Goal: Task Accomplishment & Management: Use online tool/utility

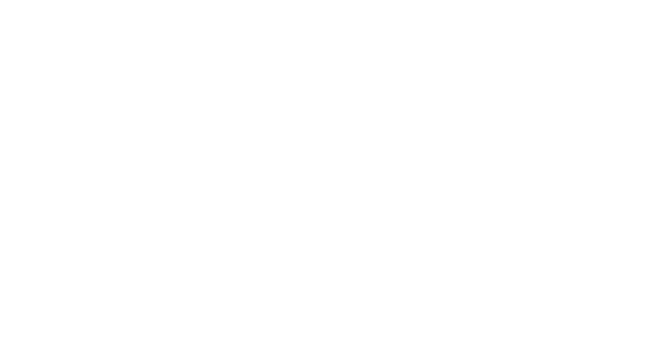
drag, startPoint x: 0, startPoint y: 0, endPoint x: 361, endPoint y: 332, distance: 490.7
click at [361, 332] on div at bounding box center [332, 173] width 665 height 346
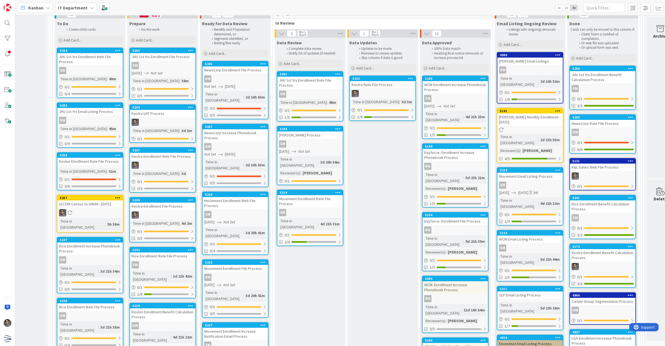
scroll to position [1596, 42]
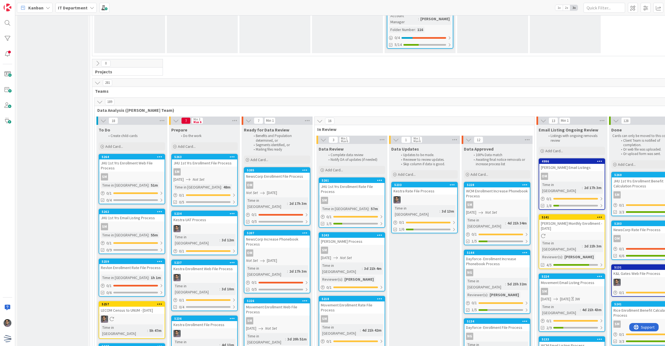
scroll to position [1486, 0]
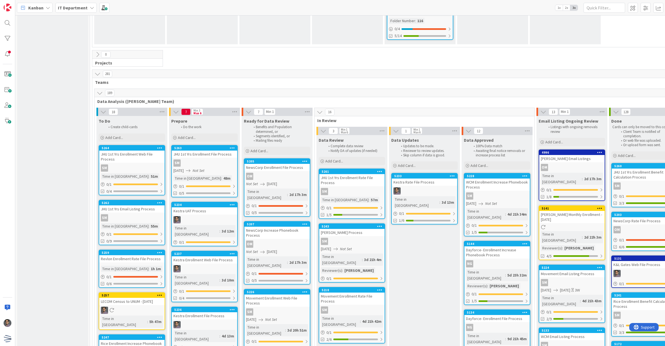
click at [160, 294] on icon at bounding box center [159, 296] width 5 height 4
click at [91, 319] on button "Delete" at bounding box center [94, 324] width 21 height 10
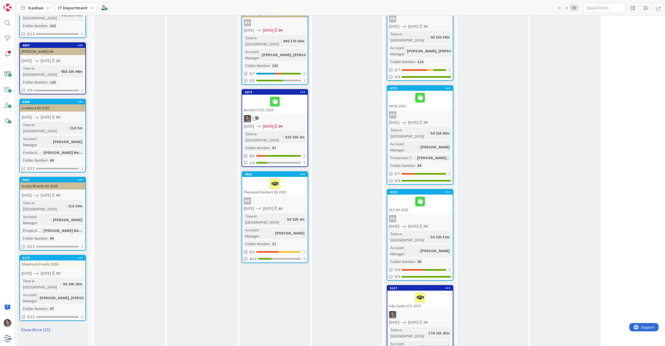
scroll to position [308, 0]
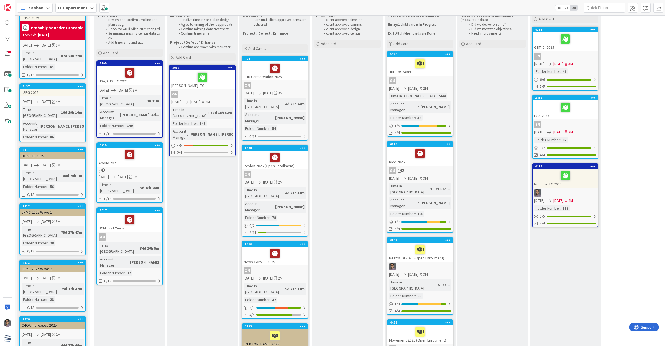
scroll to position [0, 0]
